Goal: Task Accomplishment & Management: Complete application form

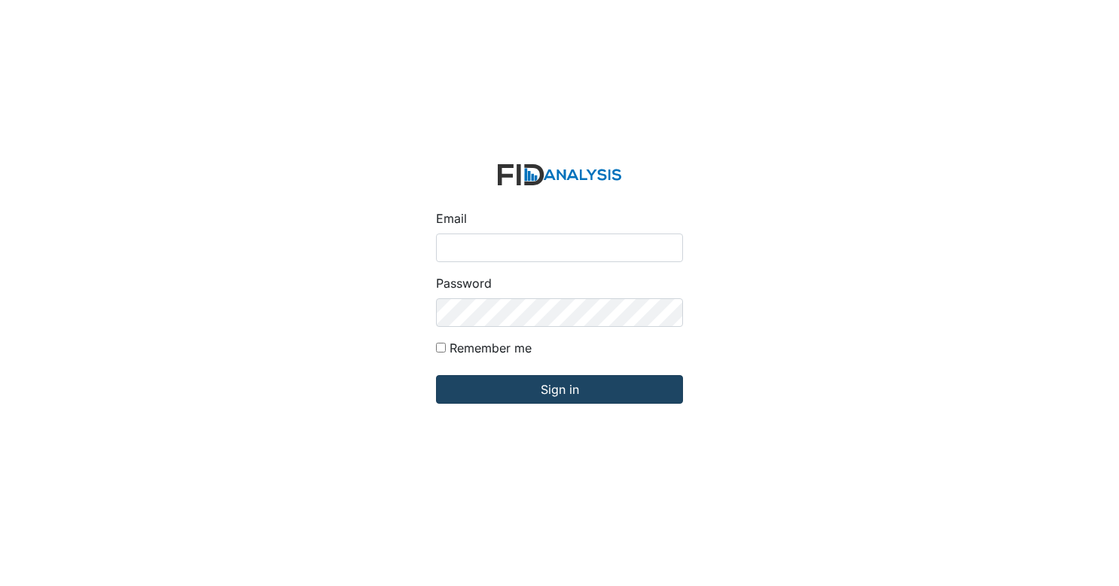
type input "[EMAIL_ADDRESS][DOMAIN_NAME]"
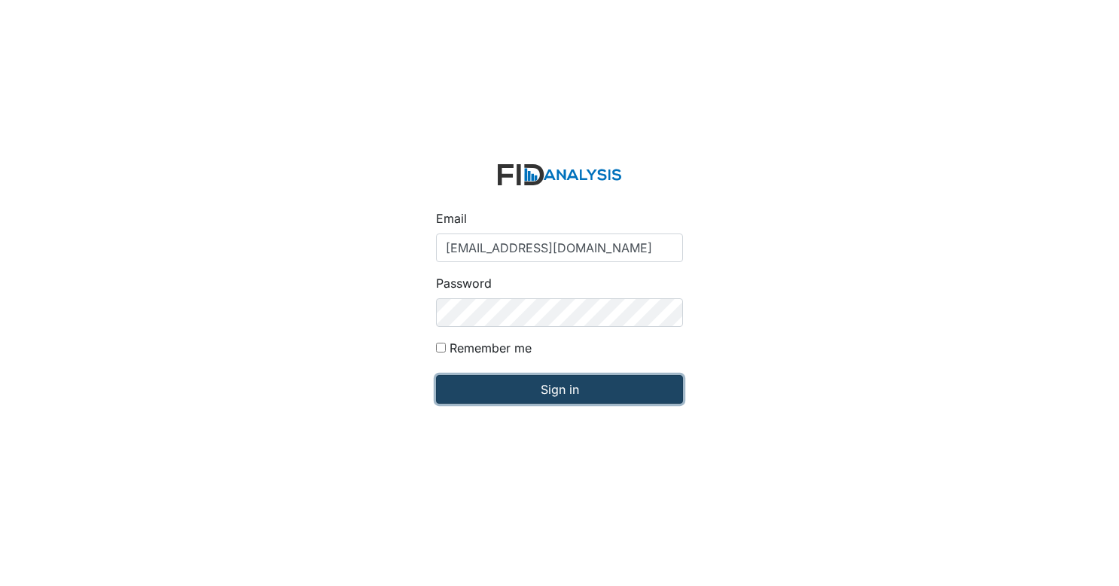
click at [581, 385] on input "Sign in" at bounding box center [559, 389] width 247 height 29
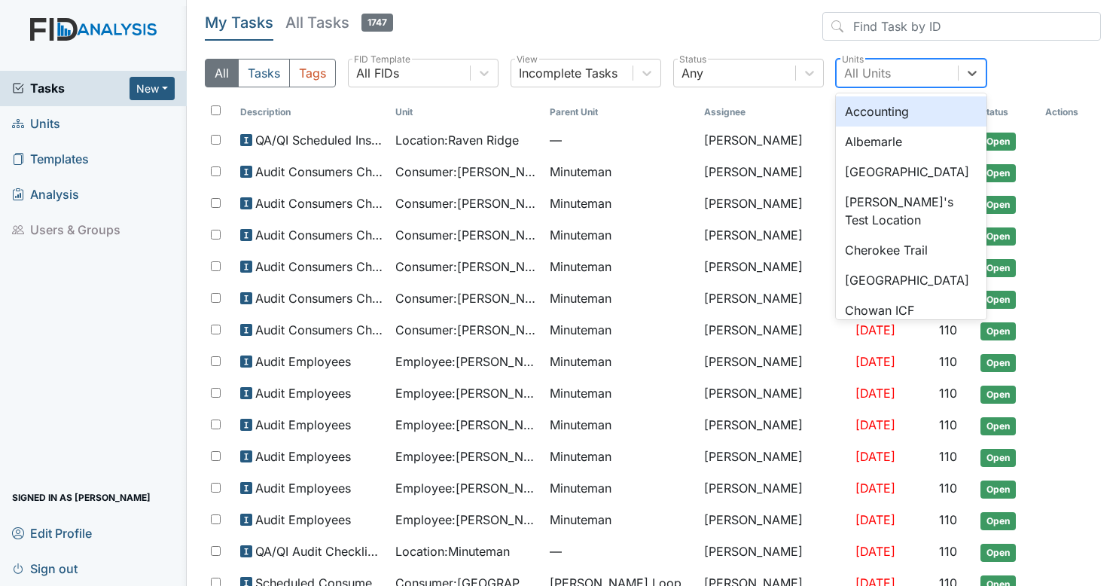
click at [909, 80] on div "All Units" at bounding box center [897, 72] width 121 height 27
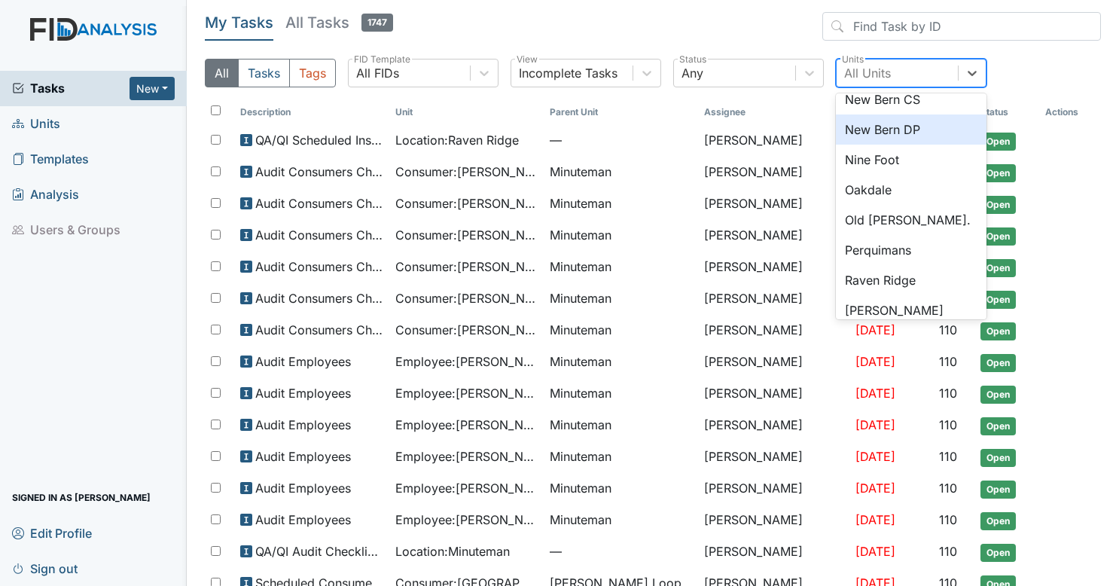
scroll to position [1449, 0]
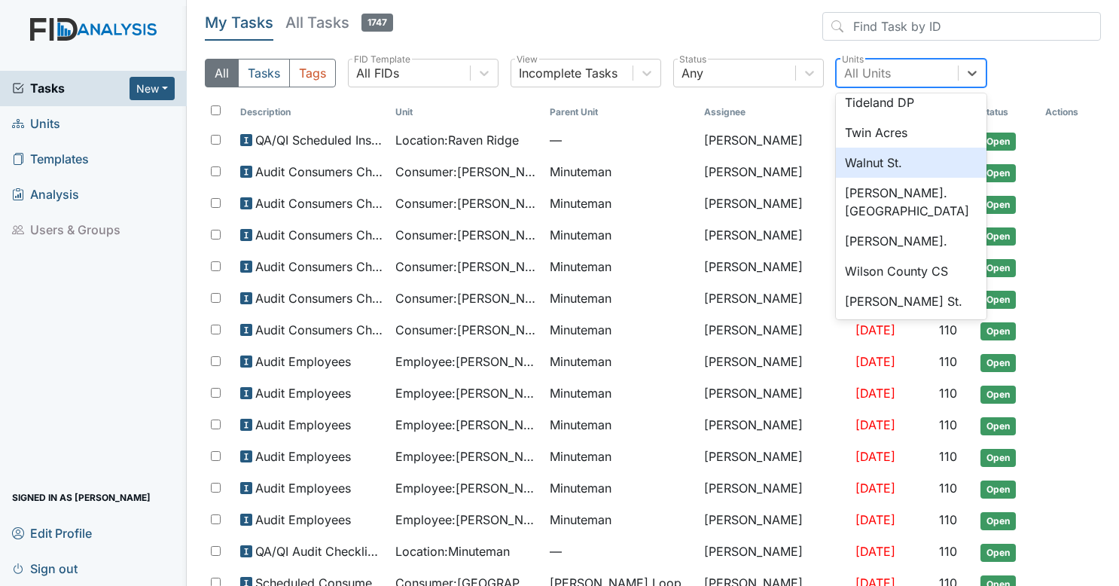
click at [887, 161] on div "Walnut St." at bounding box center [911, 163] width 151 height 30
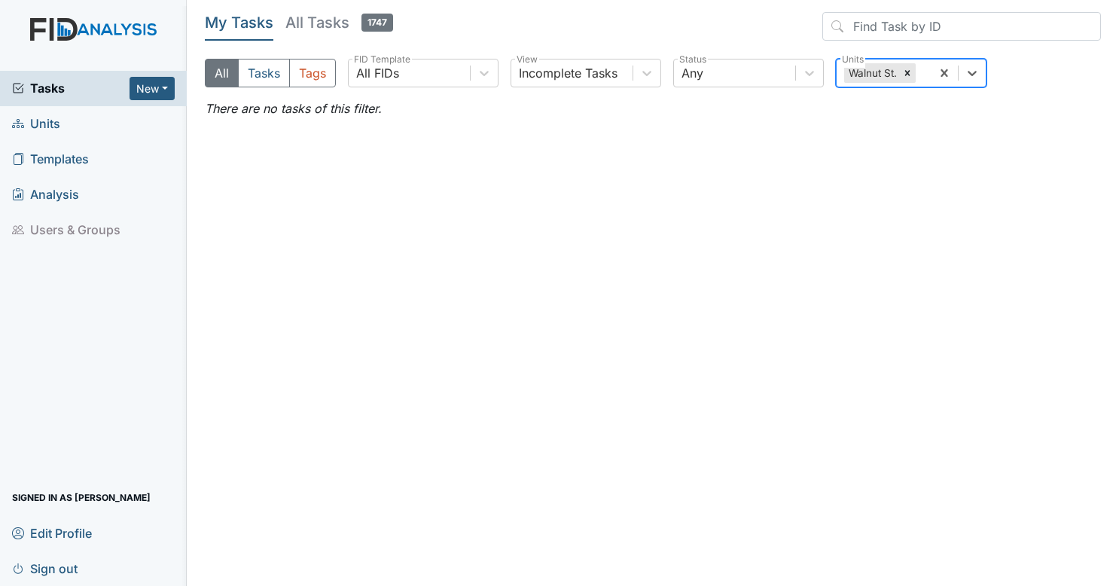
click at [75, 126] on link "Units" at bounding box center [93, 123] width 187 height 35
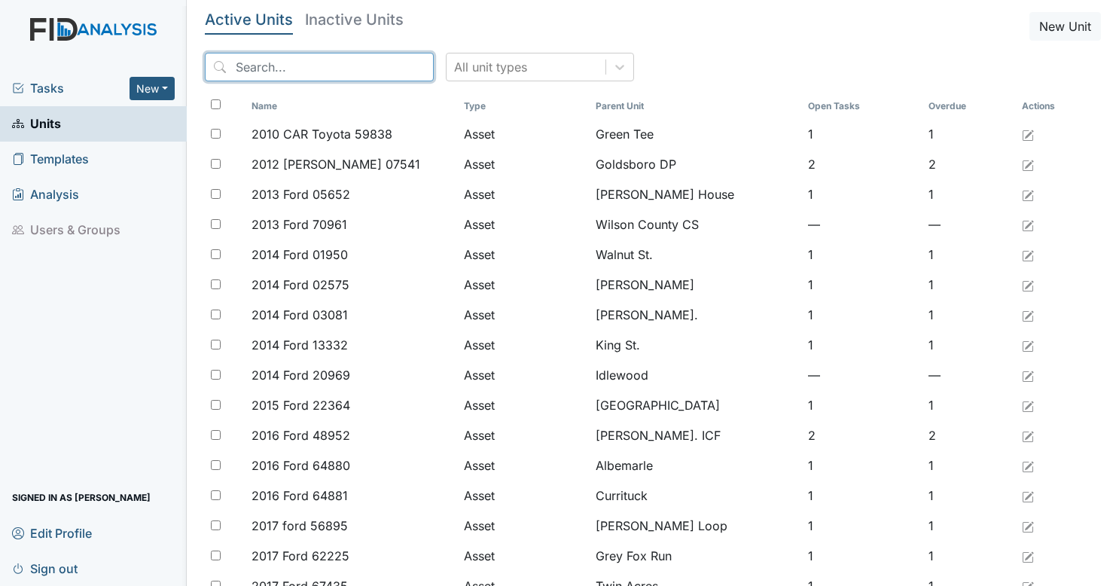
click at [368, 73] on input "search" at bounding box center [319, 67] width 229 height 29
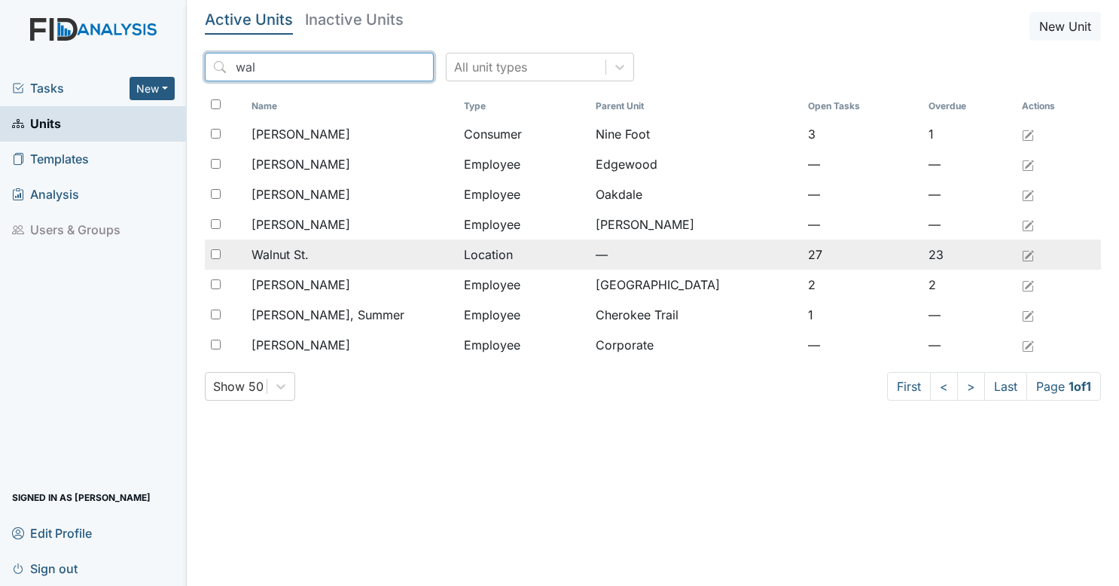
type input "wal"
click at [383, 251] on div "Walnut St." at bounding box center [351, 254] width 200 height 18
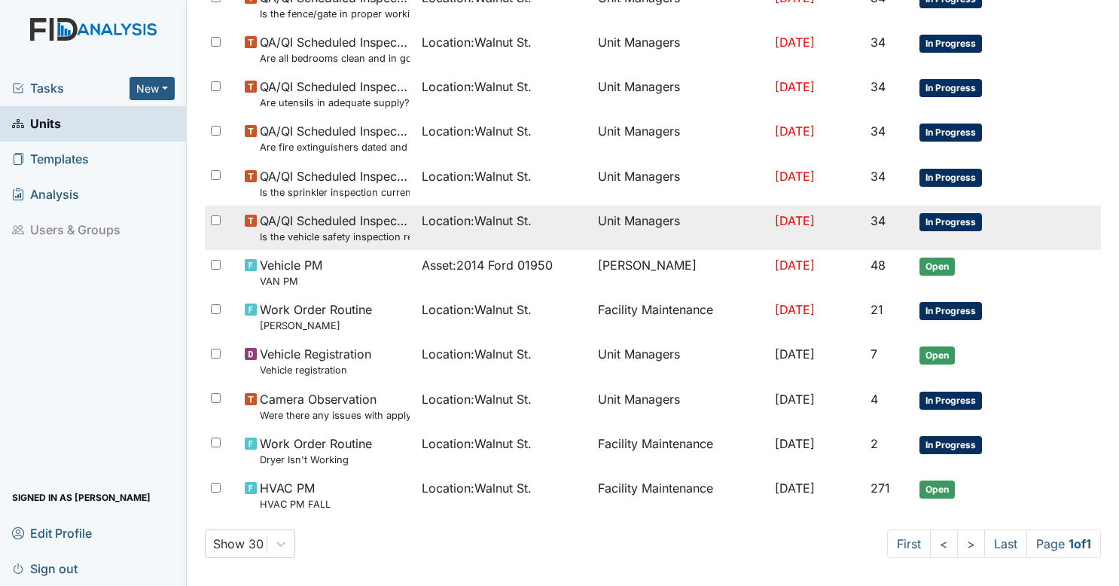
scroll to position [923, 0]
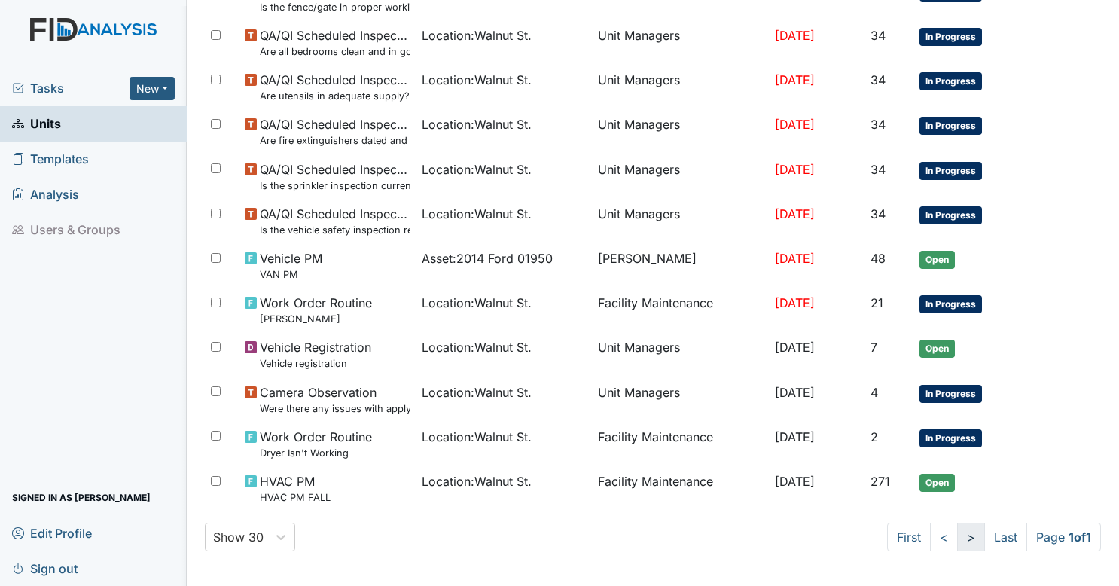
click at [958, 542] on link ">" at bounding box center [971, 537] width 28 height 29
click at [957, 536] on link ">" at bounding box center [971, 537] width 28 height 29
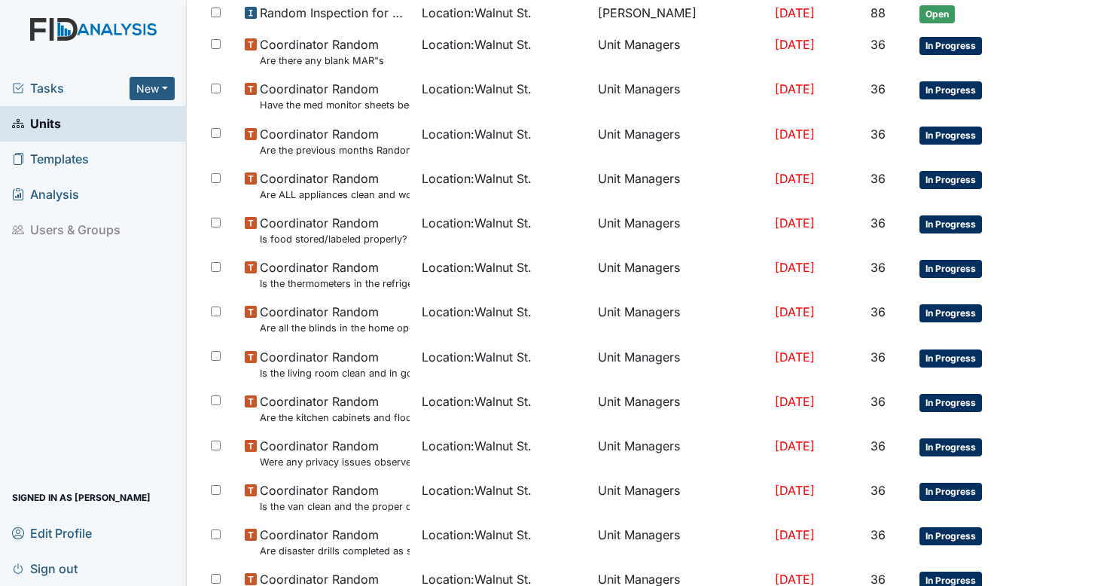
scroll to position [0, 0]
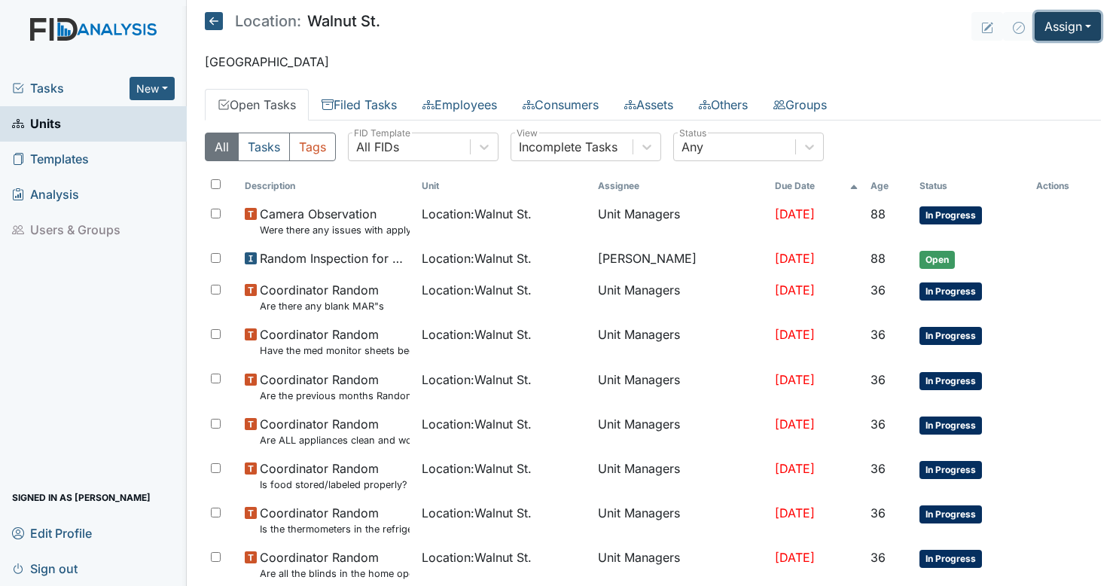
click at [1050, 27] on button "Assign" at bounding box center [1068, 26] width 66 height 29
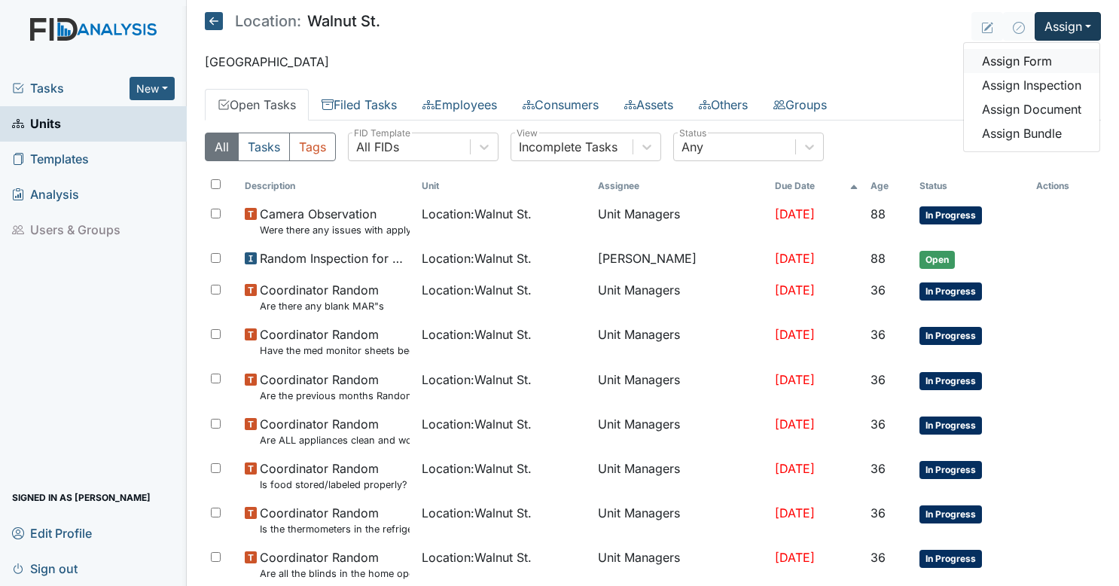
click at [1044, 56] on link "Assign Form" at bounding box center [1032, 61] width 136 height 24
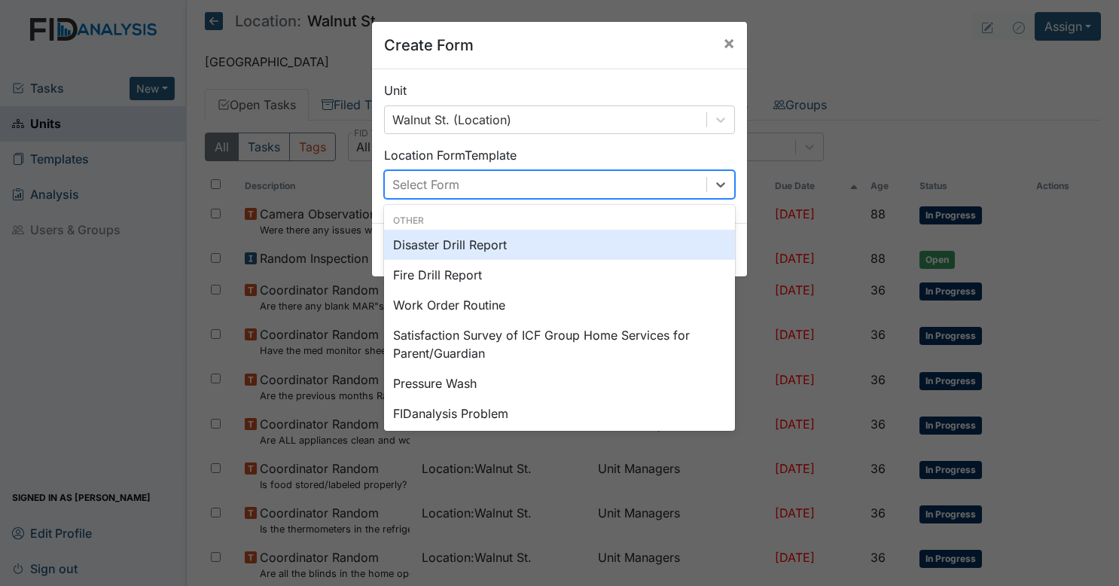
click at [625, 180] on div "Select Form" at bounding box center [546, 184] width 322 height 27
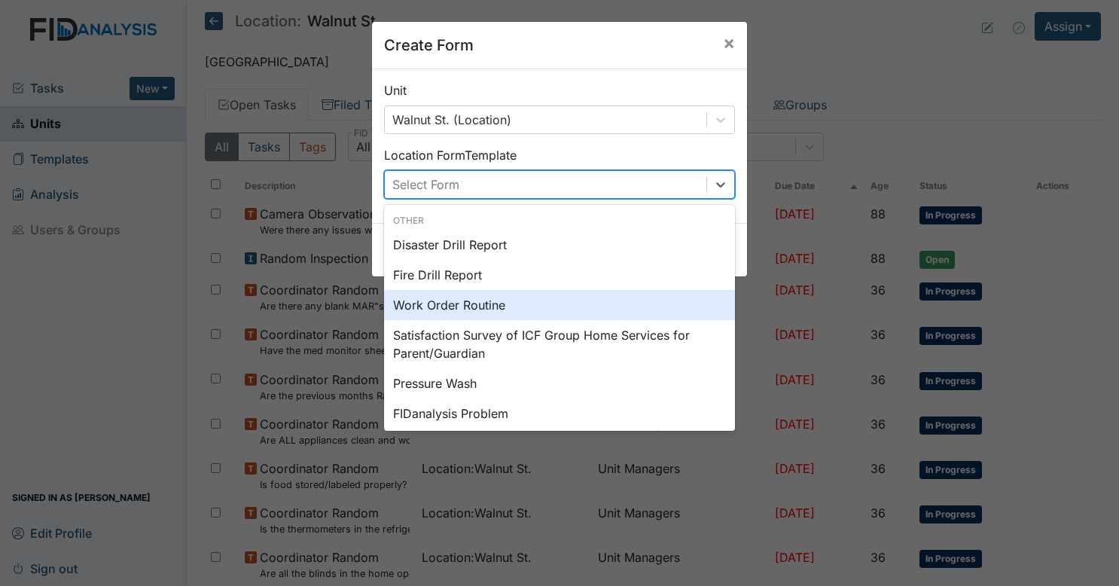
click at [568, 313] on div "Work Order Routine" at bounding box center [559, 305] width 351 height 30
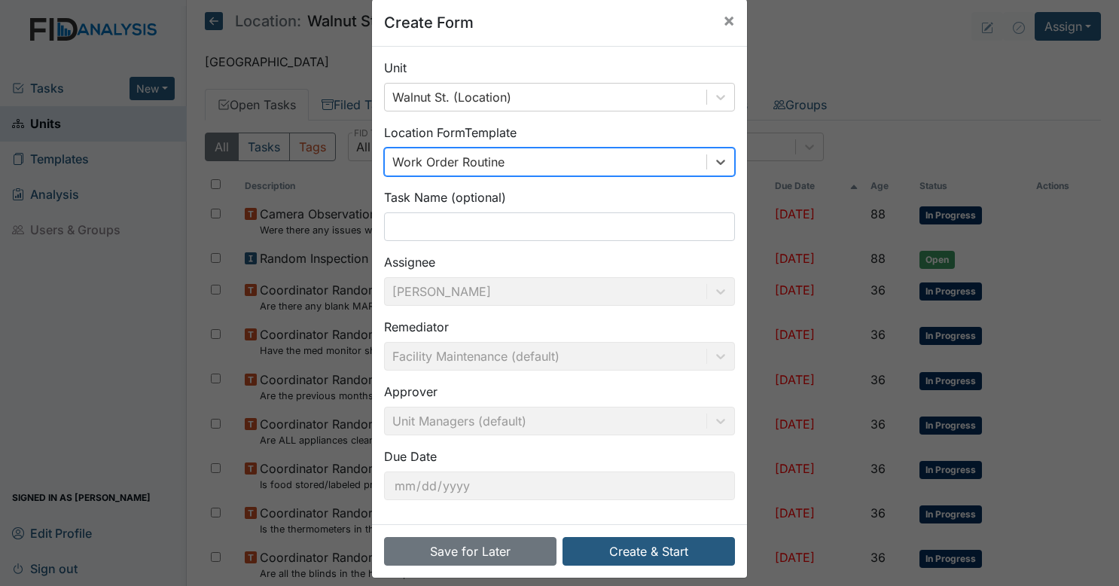
scroll to position [35, 0]
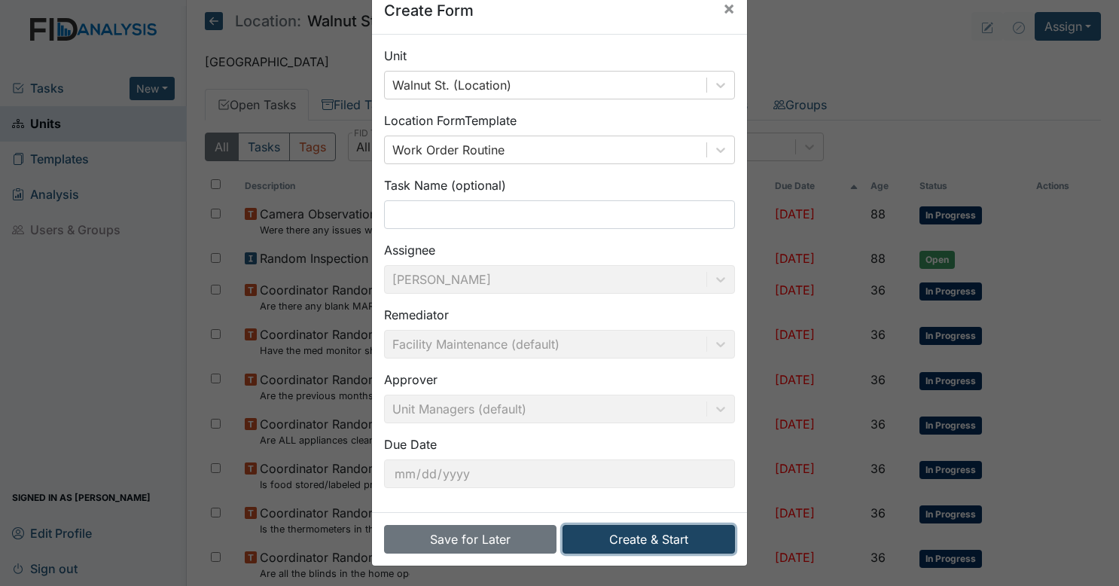
click at [614, 539] on button "Create & Start" at bounding box center [648, 539] width 172 height 29
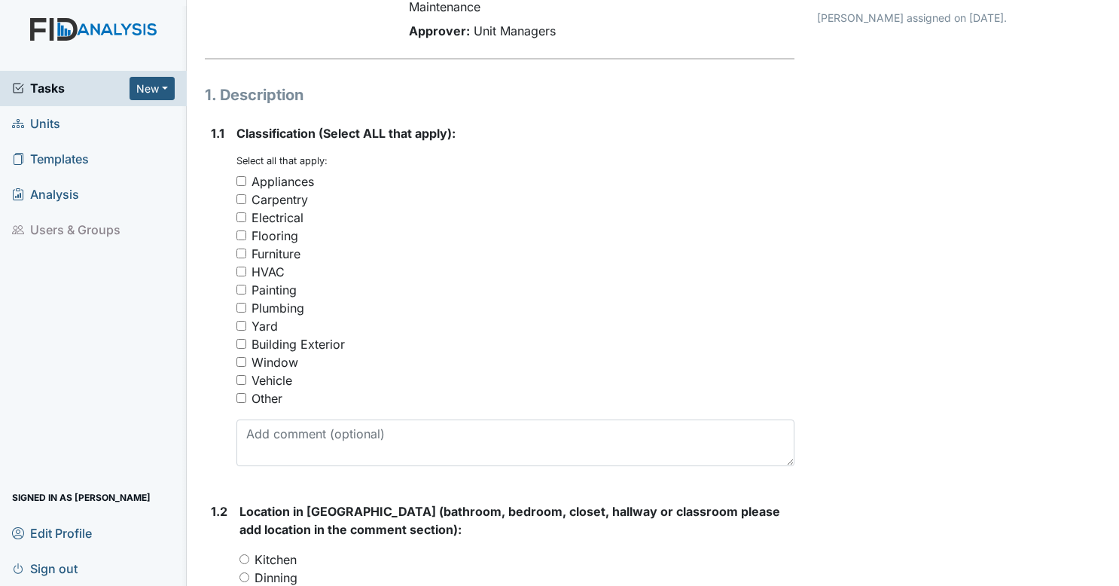
scroll to position [151, 0]
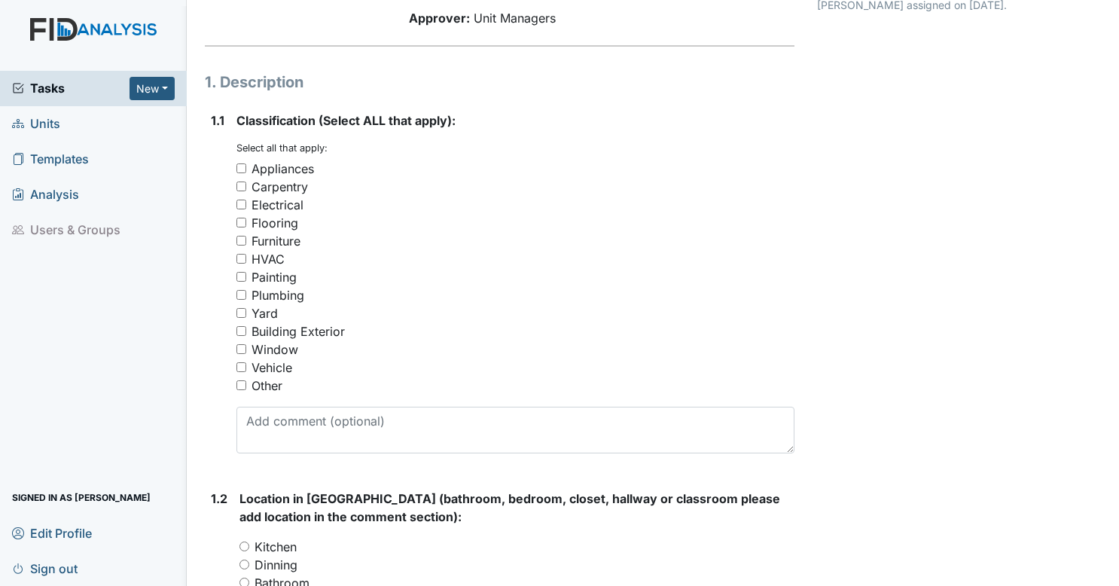
click at [245, 389] on input "Other" at bounding box center [241, 385] width 10 height 10
checkbox input "true"
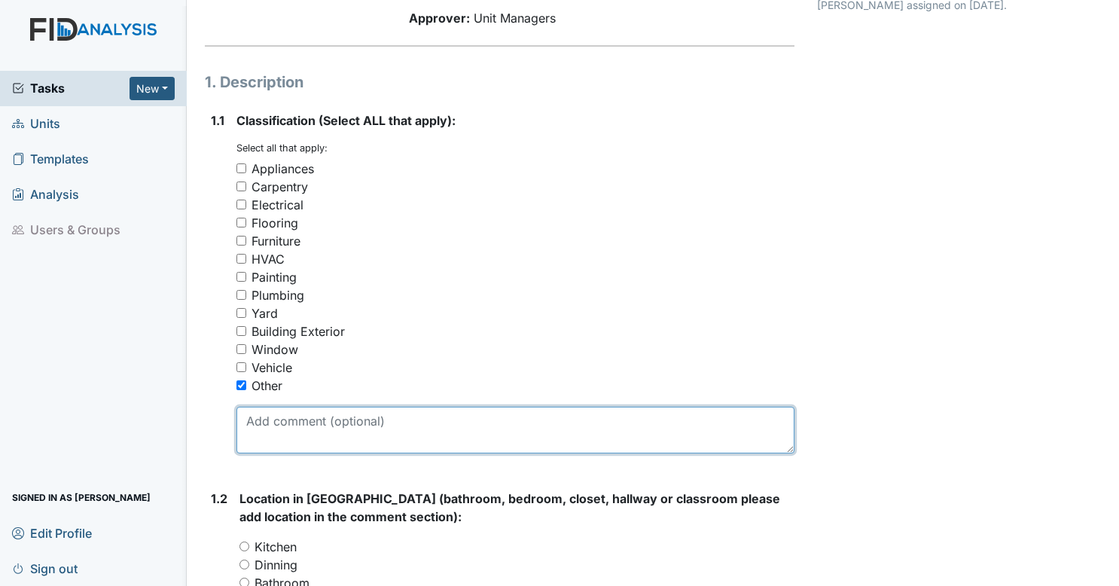
click at [289, 423] on textarea at bounding box center [515, 430] width 559 height 47
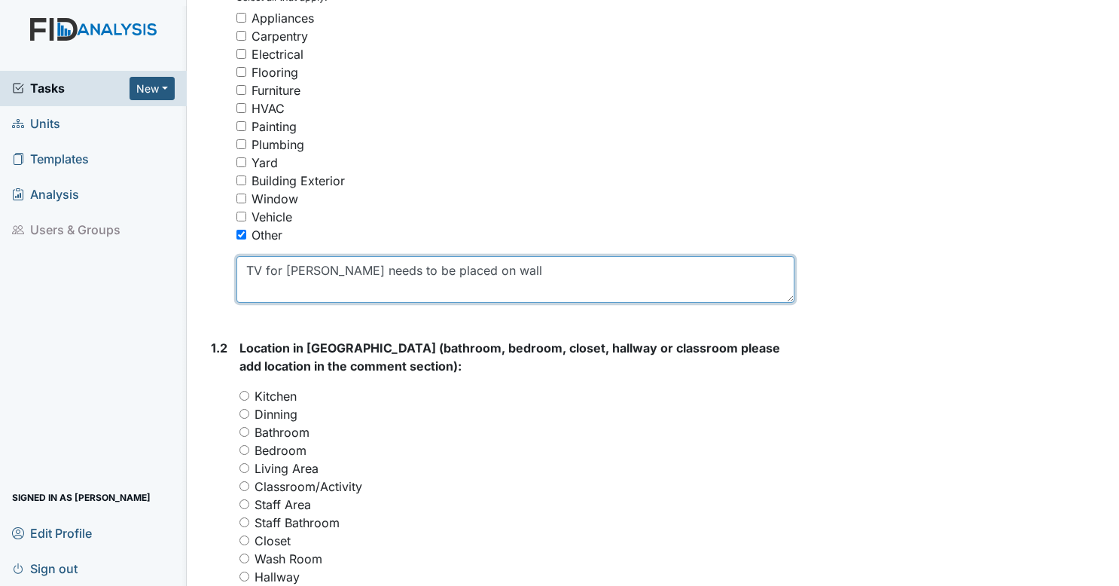
scroll to position [452, 0]
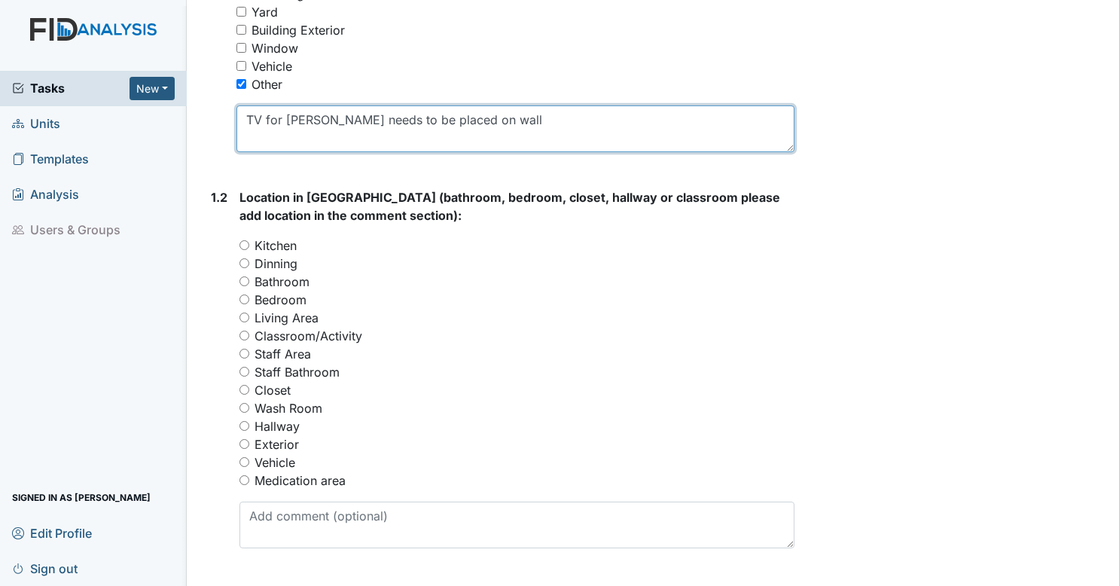
type textarea "TV for [PERSON_NAME] needs to be placed on wall"
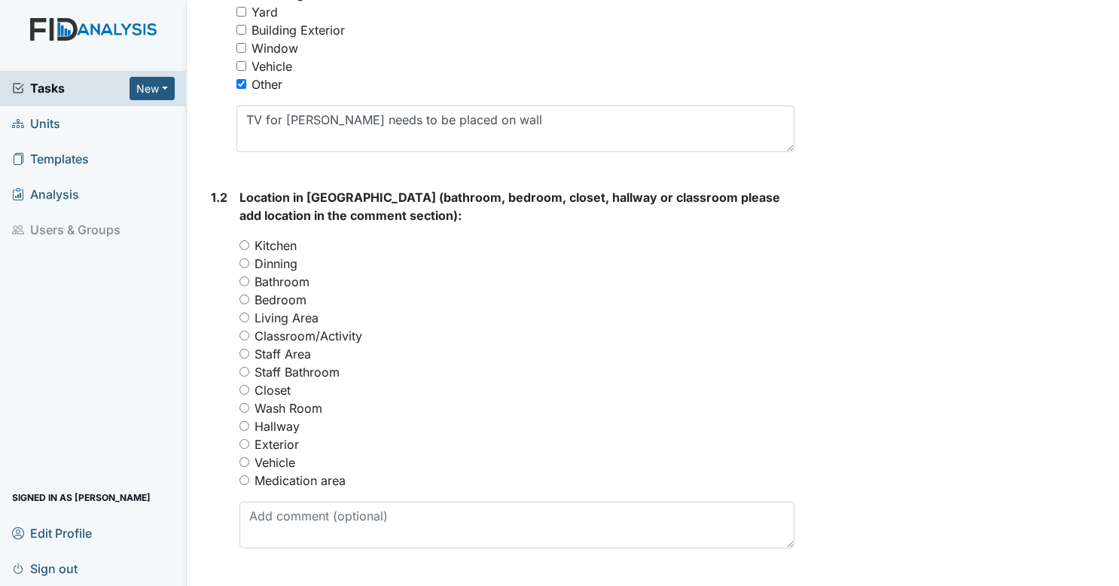
click at [245, 300] on input "Bedroom" at bounding box center [244, 299] width 10 height 10
radio input "true"
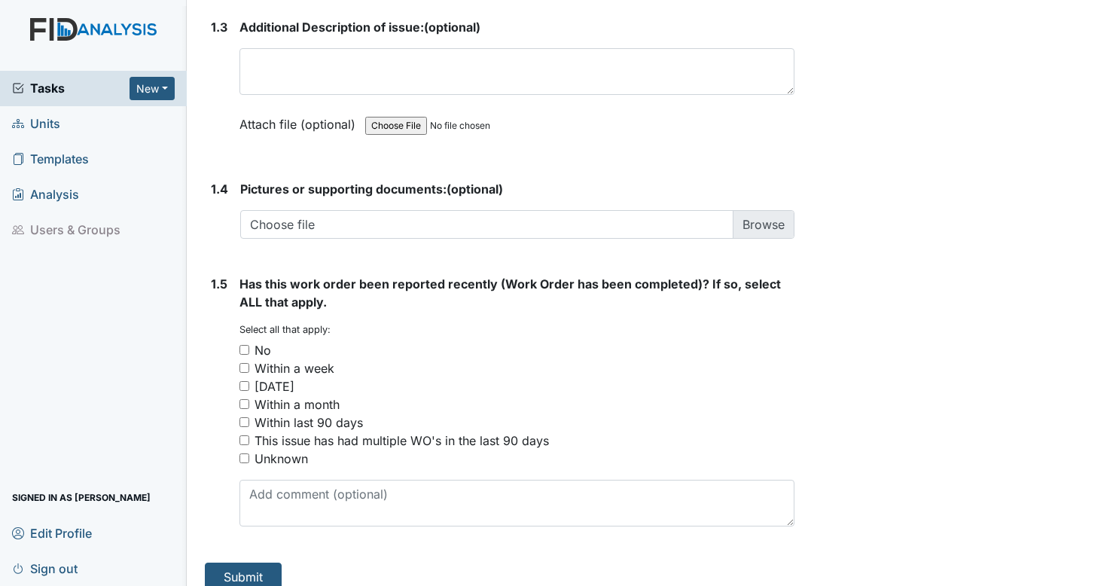
scroll to position [1032, 0]
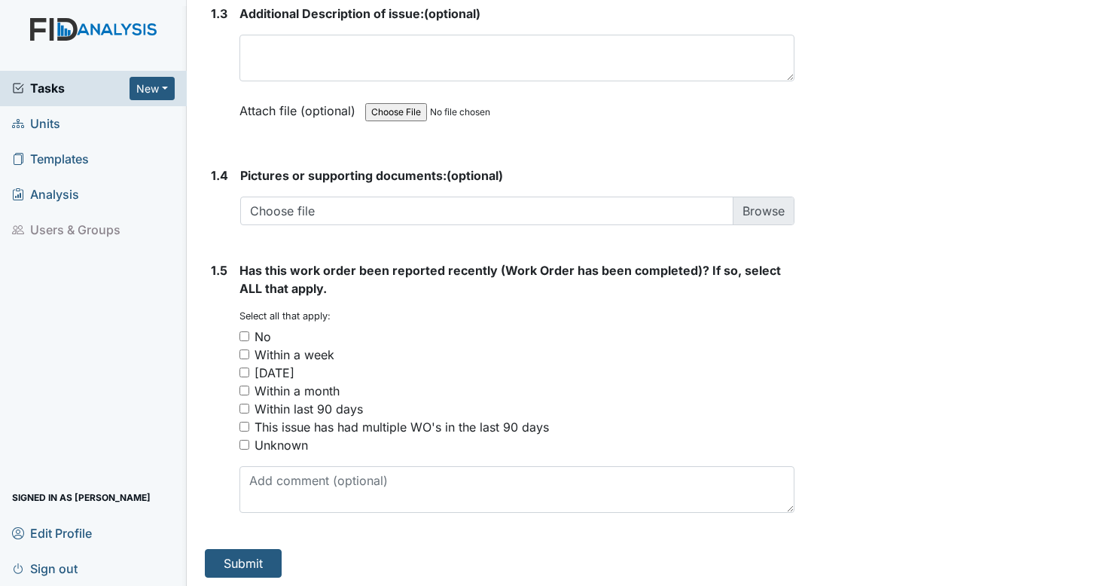
click at [248, 333] on input "No" at bounding box center [244, 336] width 10 height 10
checkbox input "true"
click at [261, 565] on button "Submit" at bounding box center [243, 563] width 77 height 29
